Goal: Navigation & Orientation: Find specific page/section

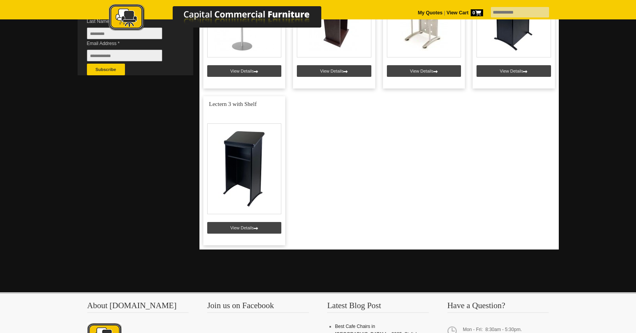
scroll to position [272, 0]
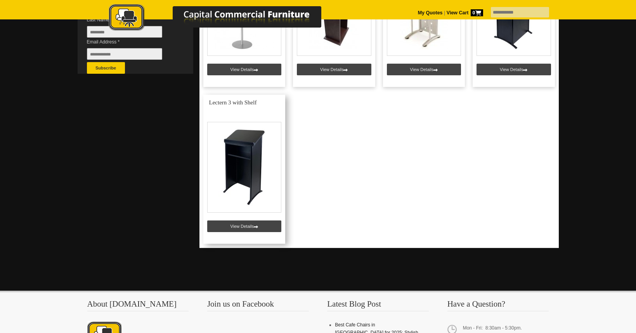
click at [251, 227] on link at bounding box center [244, 169] width 82 height 149
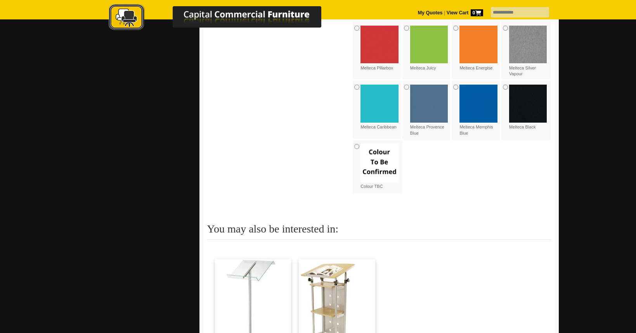
scroll to position [698, 0]
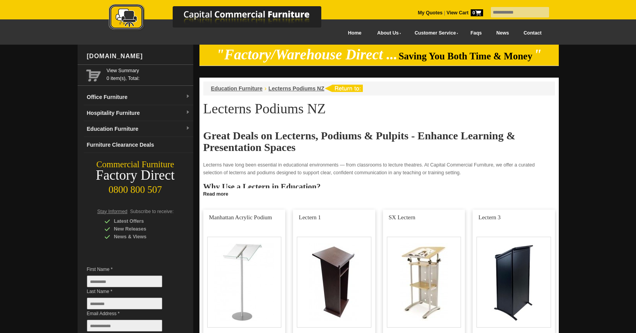
scroll to position [272, 0]
